Goal: Find specific page/section: Find specific page/section

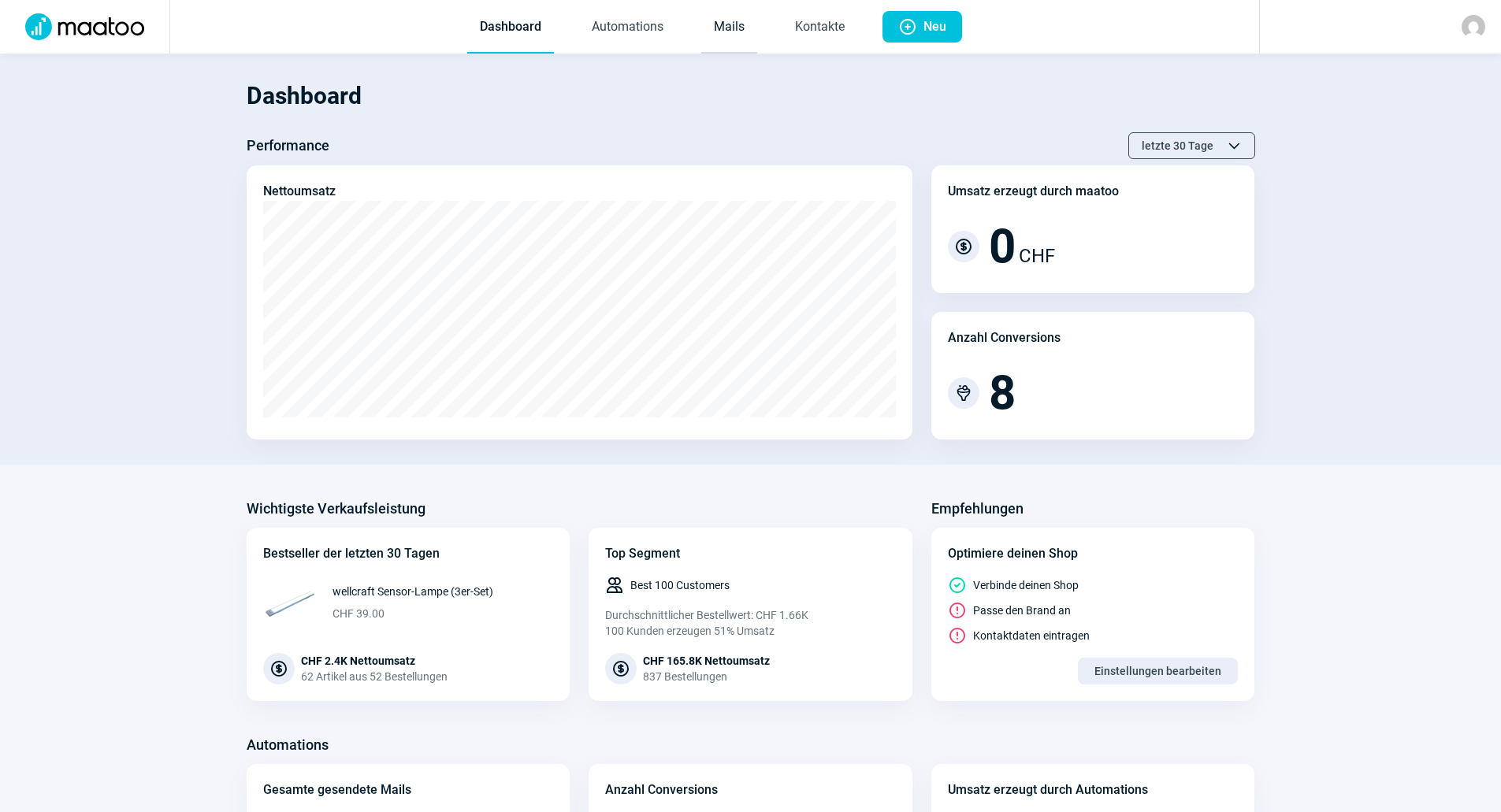
click at [732, 31] on link "Mails" at bounding box center [729, 27] width 56 height 52
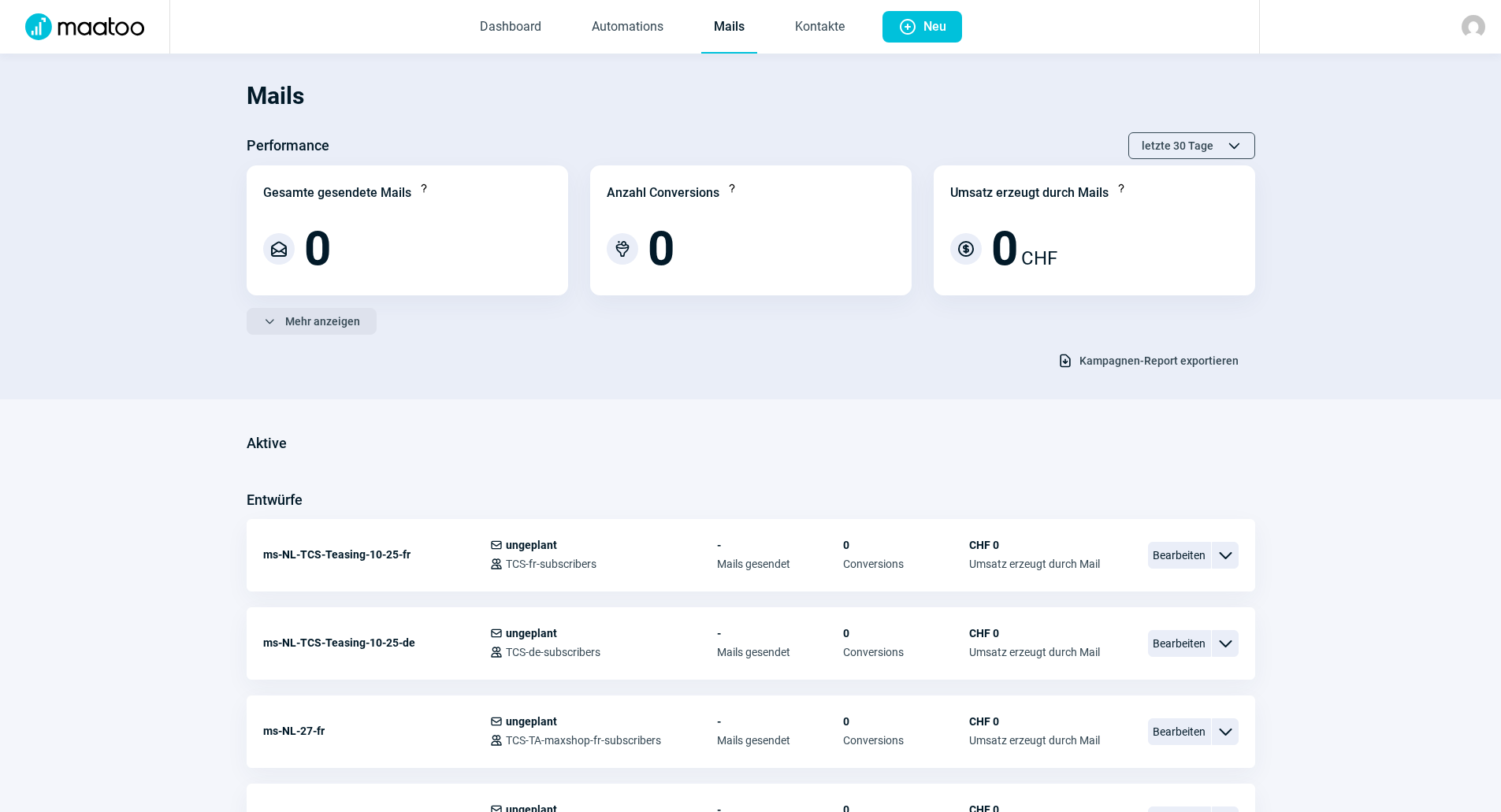
click at [301, 324] on span "Mehr anzeigen" at bounding box center [322, 321] width 75 height 25
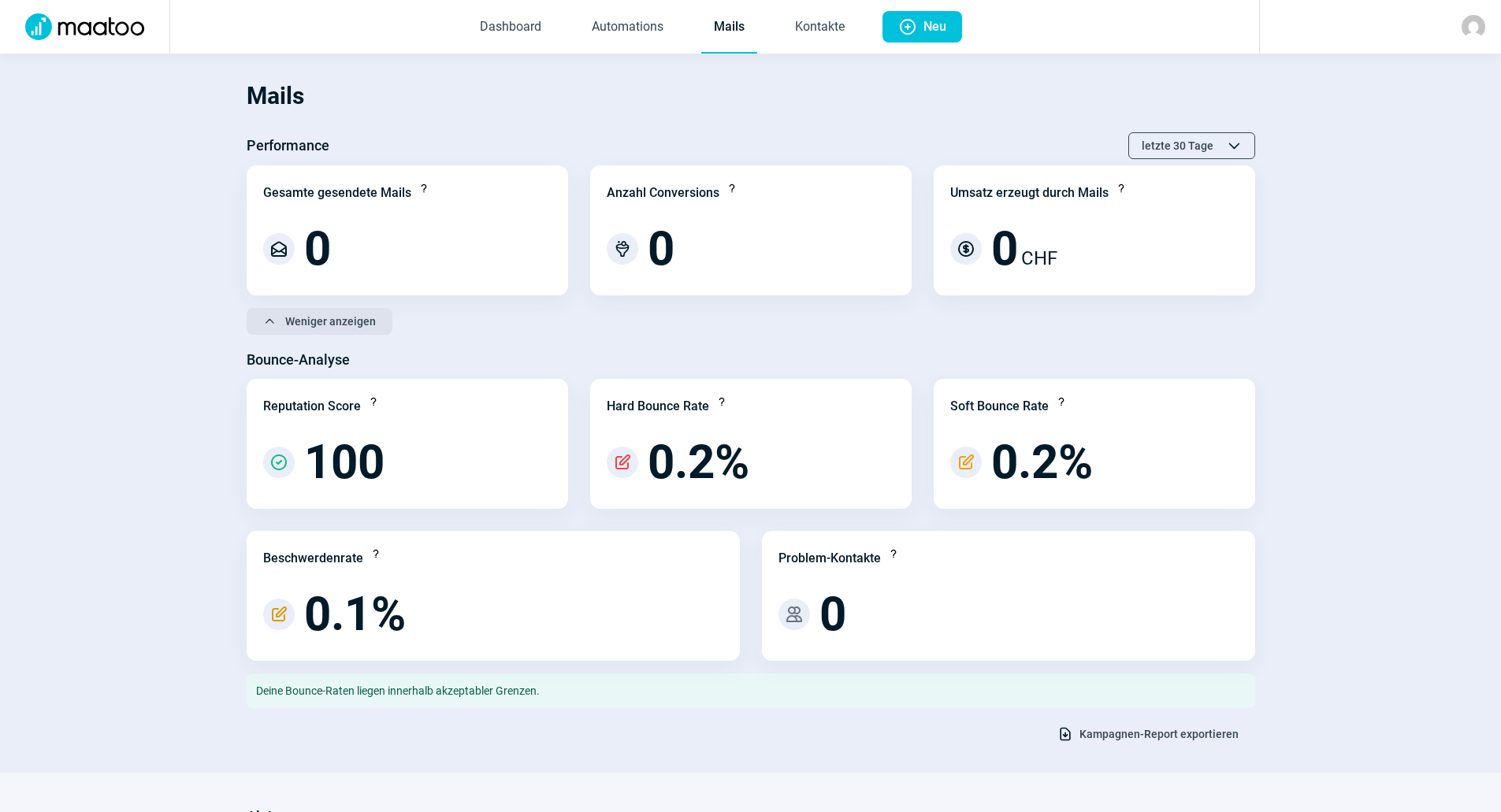
click at [298, 329] on span "Weniger anzeigen" at bounding box center [330, 321] width 90 height 25
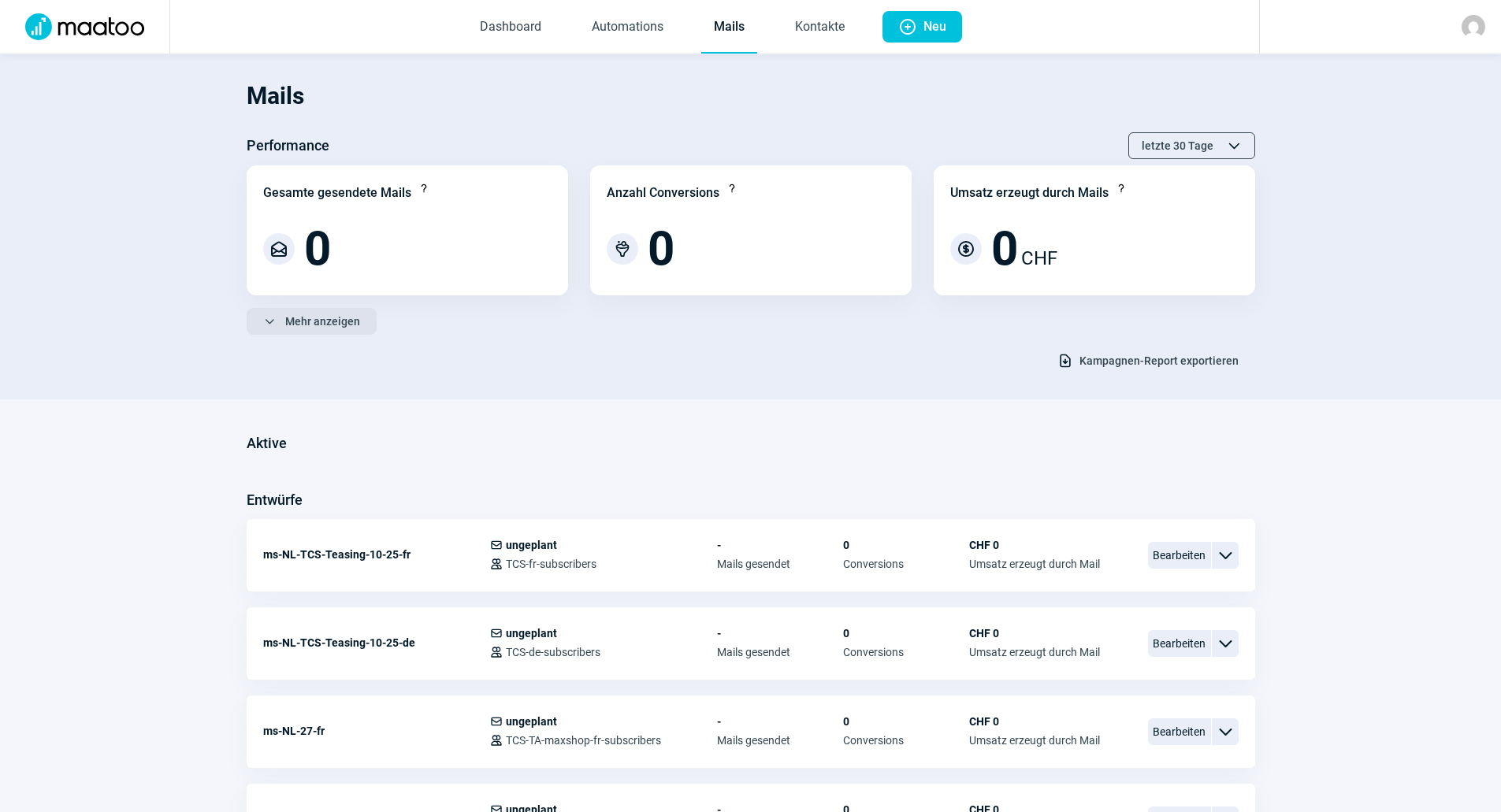
click at [319, 319] on span "Mehr anzeigen" at bounding box center [322, 321] width 75 height 25
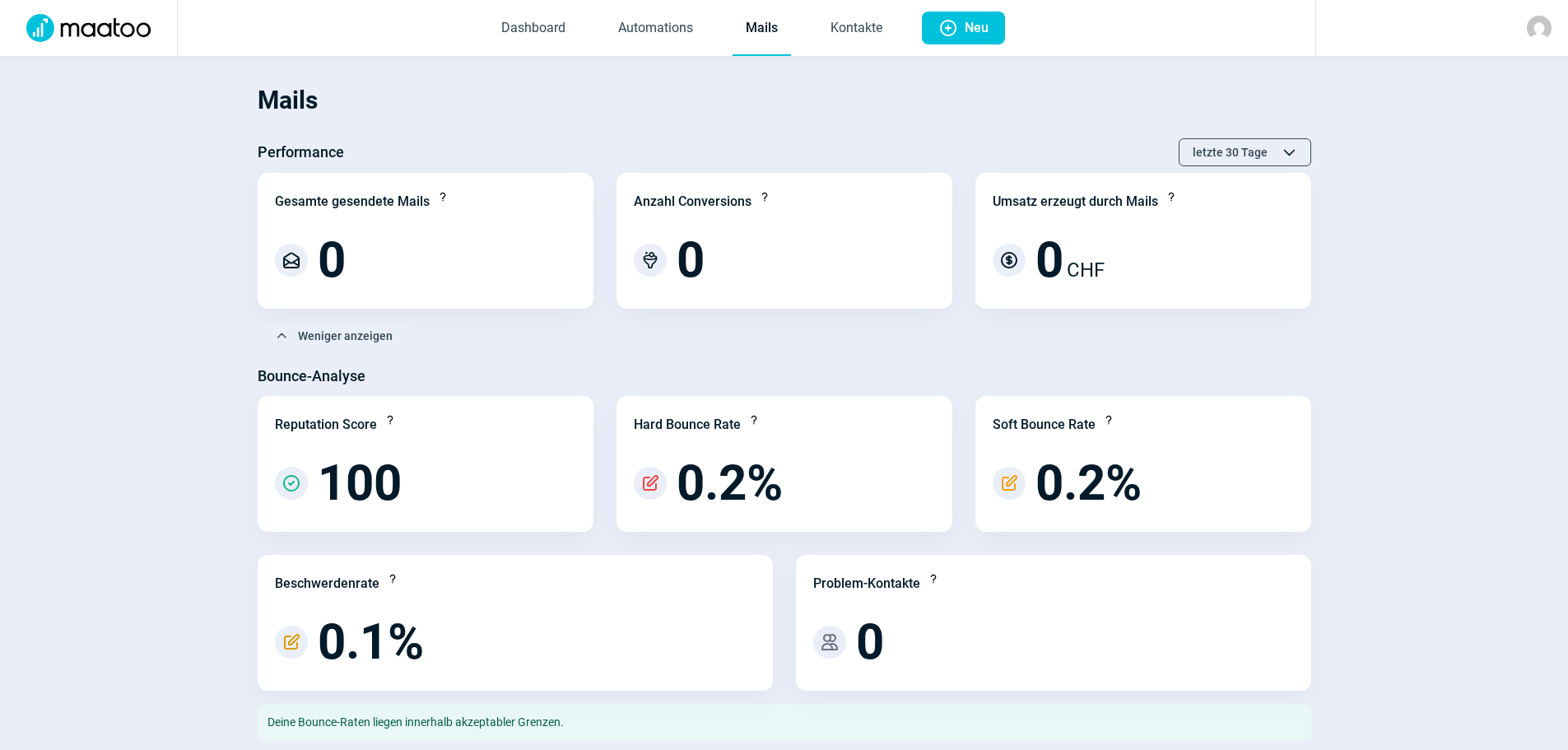
click at [1543, 39] on img at bounding box center [1539, 28] width 25 height 25
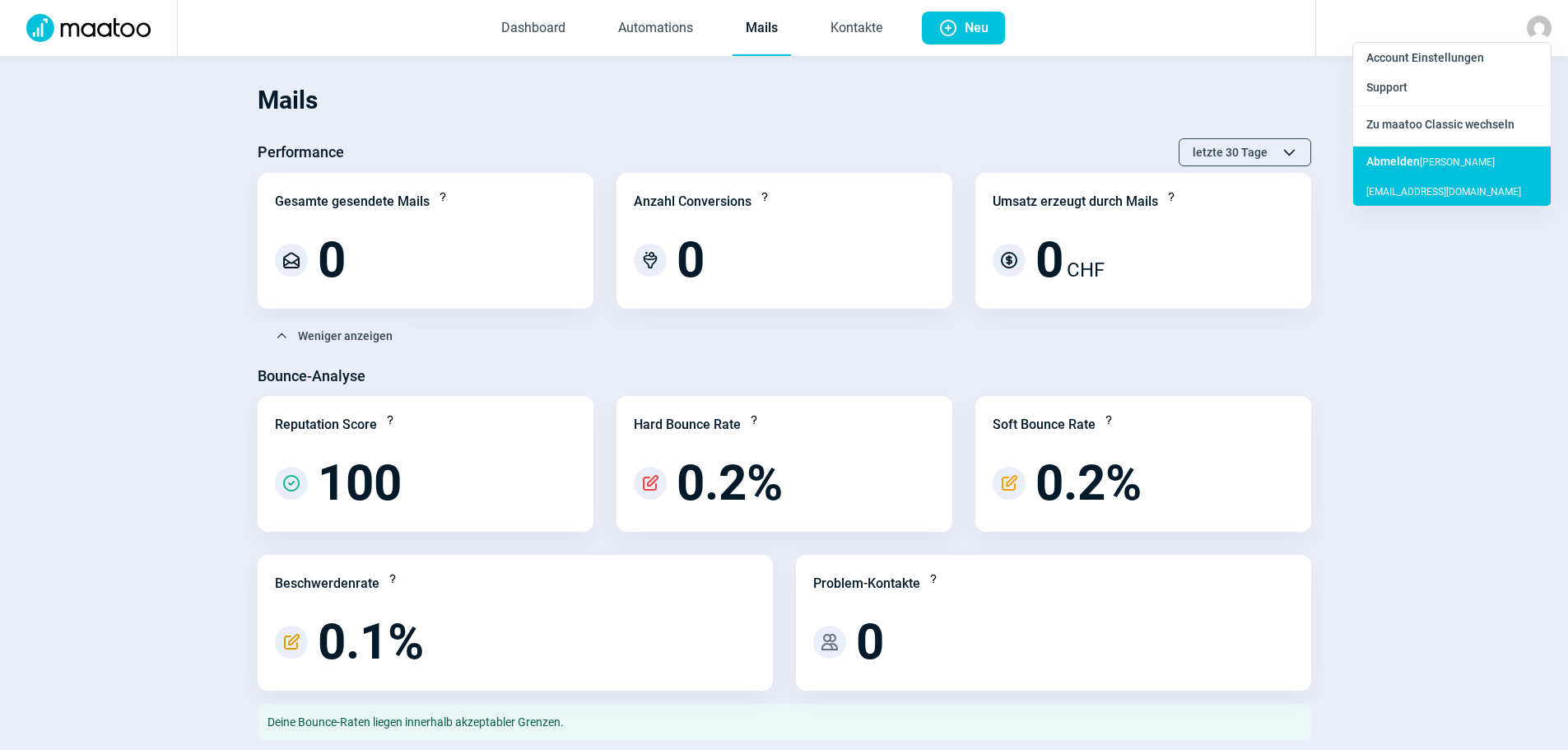
click at [1410, 166] on span "Abmelden" at bounding box center [1393, 161] width 53 height 13
